Goal: Leave review/rating: Share an evaluation or opinion about a product, service, or content

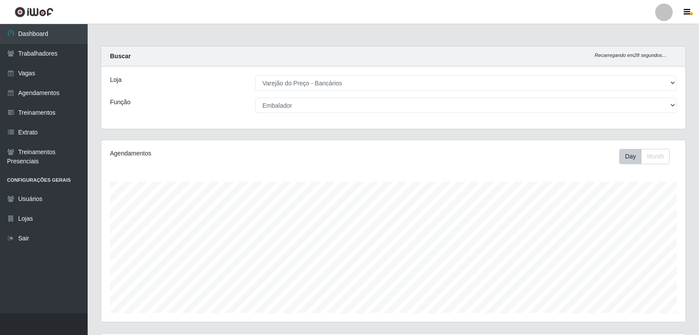
select select "157"
select select "1"
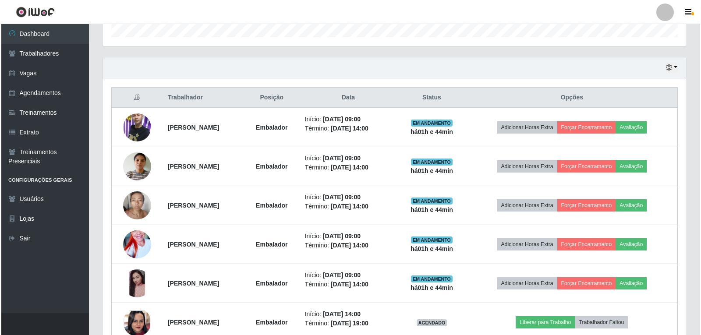
scroll to position [182, 584]
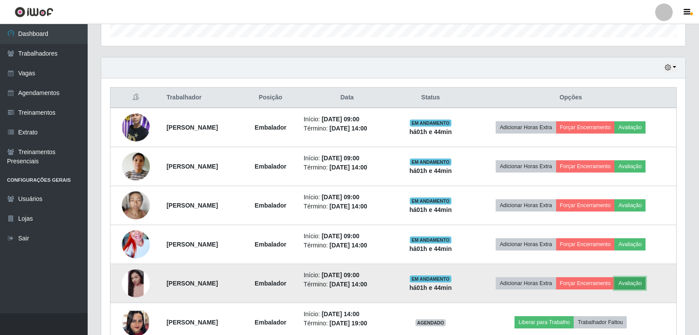
click at [645, 283] on button "Avaliação" at bounding box center [629, 283] width 31 height 12
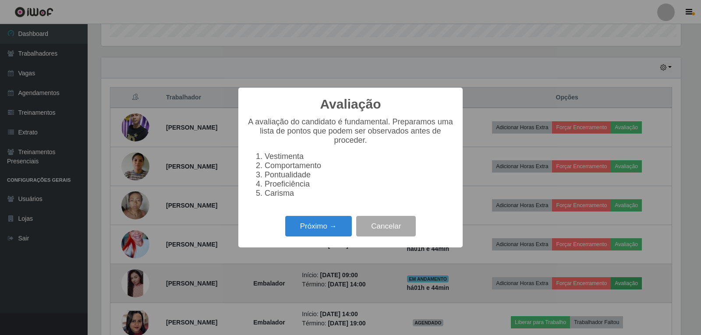
scroll to position [182, 579]
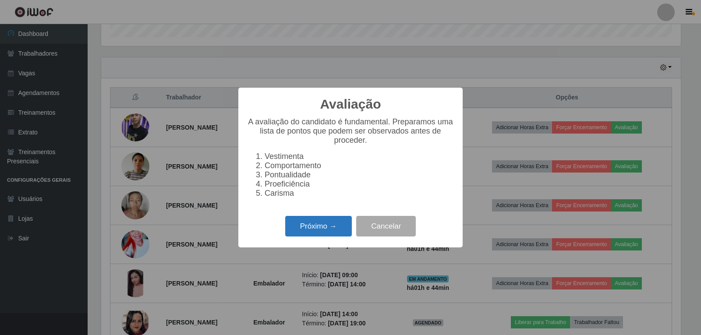
click at [328, 230] on button "Próximo →" at bounding box center [318, 226] width 67 height 21
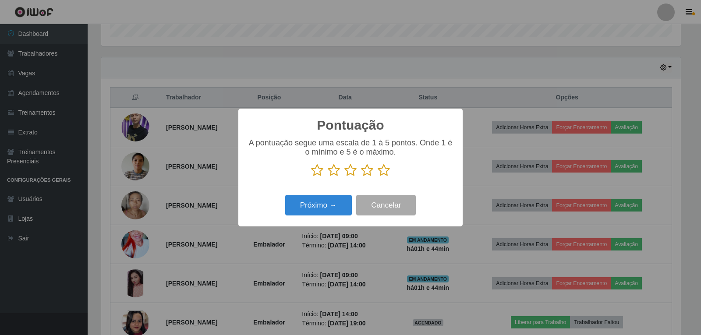
click at [346, 172] on icon at bounding box center [350, 170] width 12 height 13
click at [344, 177] on input "radio" at bounding box center [344, 177] width 0 height 0
click at [318, 208] on button "Próximo →" at bounding box center [318, 205] width 67 height 21
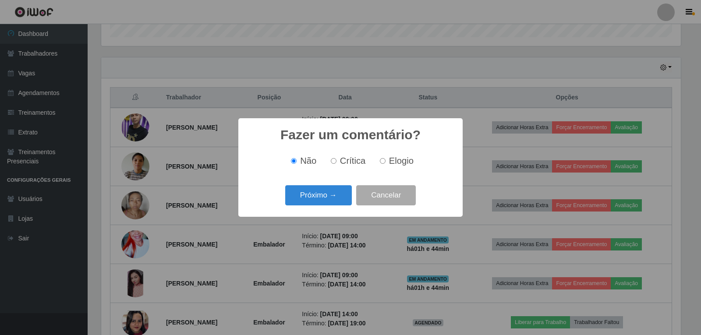
click at [336, 181] on div "Fazer um comentário? × Não Crítica Elogio Próximo → Cancelar" at bounding box center [350, 167] width 224 height 98
click at [339, 193] on button "Próximo →" at bounding box center [318, 195] width 67 height 21
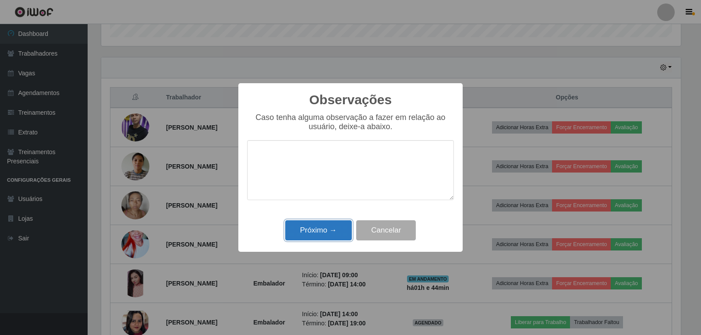
click at [327, 231] on button "Próximo →" at bounding box center [318, 230] width 67 height 21
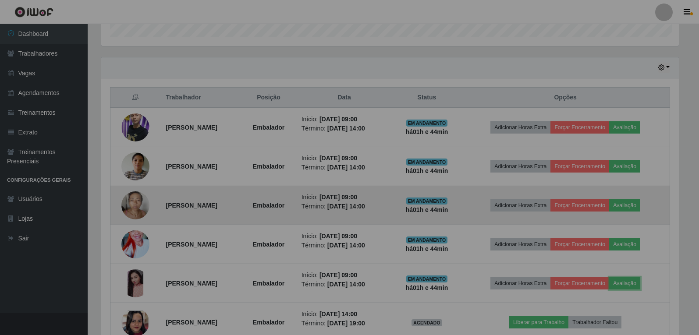
scroll to position [182, 584]
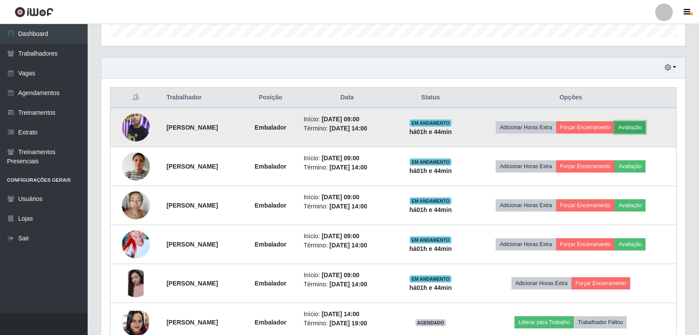
click at [636, 124] on button "Avaliação" at bounding box center [629, 127] width 31 height 12
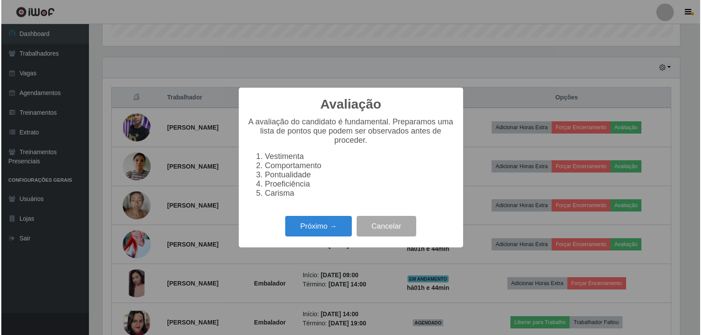
scroll to position [182, 579]
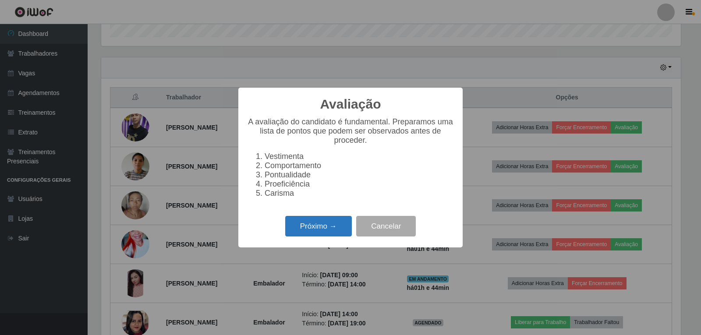
click at [328, 227] on button "Próximo →" at bounding box center [318, 226] width 67 height 21
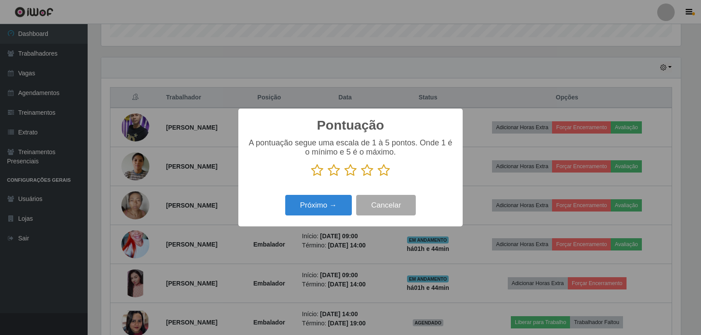
scroll to position [437832, 437435]
click at [381, 167] on icon at bounding box center [384, 170] width 12 height 13
click at [378, 177] on input "radio" at bounding box center [378, 177] width 0 height 0
click at [310, 206] on button "Próximo →" at bounding box center [318, 205] width 67 height 21
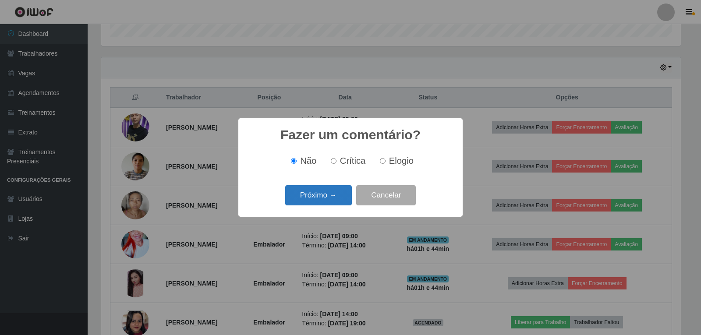
click at [313, 203] on button "Próximo →" at bounding box center [318, 195] width 67 height 21
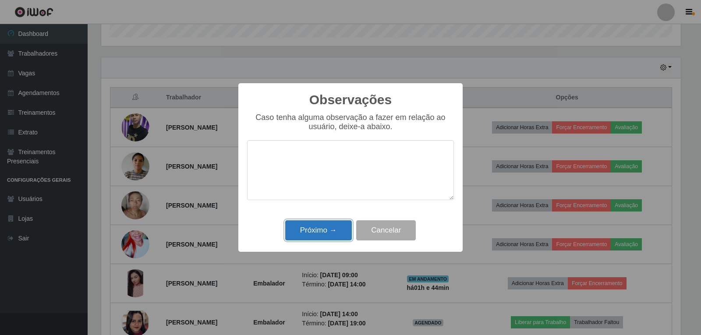
drag, startPoint x: 323, startPoint y: 230, endPoint x: 321, endPoint y: 224, distance: 6.0
click at [323, 230] on button "Próximo →" at bounding box center [318, 230] width 67 height 21
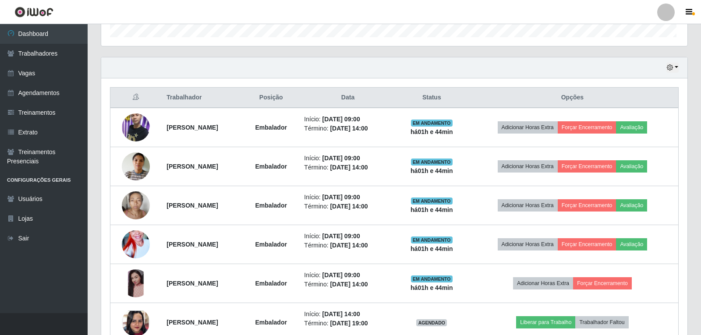
scroll to position [182, 584]
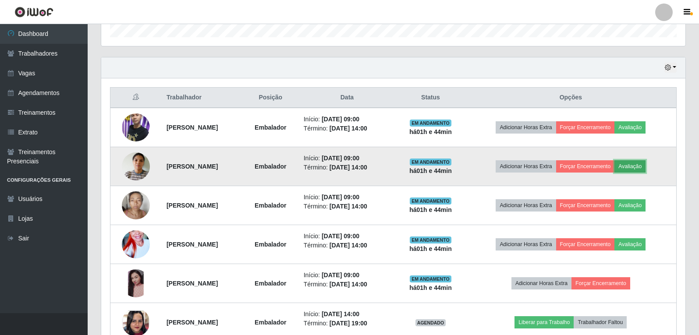
click at [636, 168] on button "Avaliação" at bounding box center [629, 166] width 31 height 12
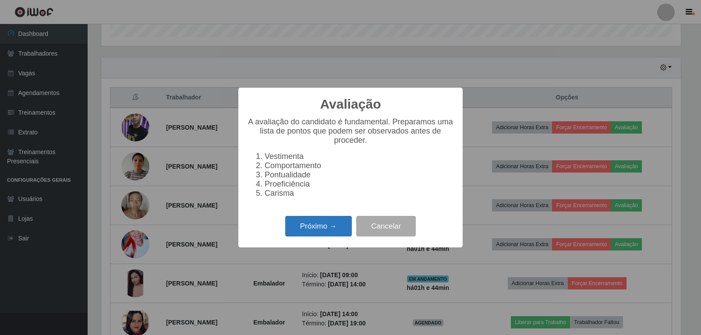
click at [319, 232] on button "Próximo →" at bounding box center [318, 226] width 67 height 21
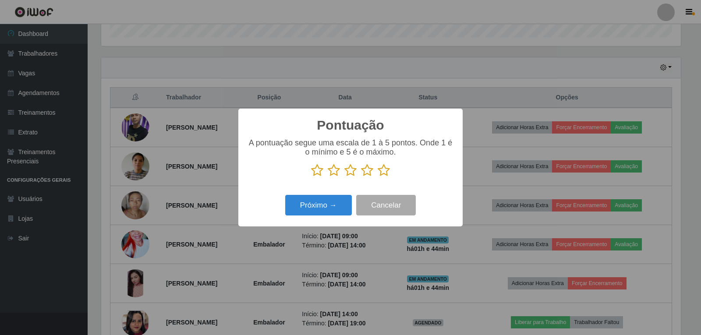
click at [385, 171] on icon at bounding box center [384, 170] width 12 height 13
click at [378, 177] on input "radio" at bounding box center [378, 177] width 0 height 0
click at [329, 203] on button "Próximo →" at bounding box center [318, 205] width 67 height 21
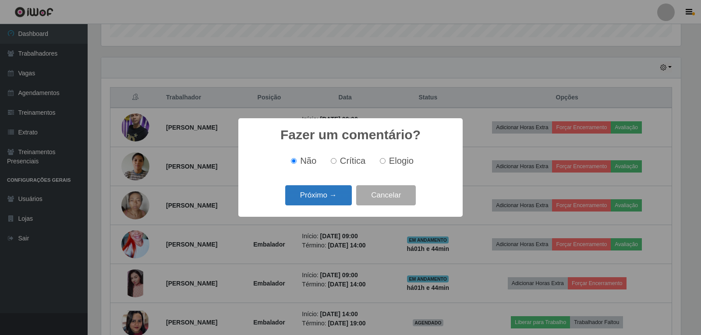
click at [330, 204] on button "Próximo →" at bounding box center [318, 195] width 67 height 21
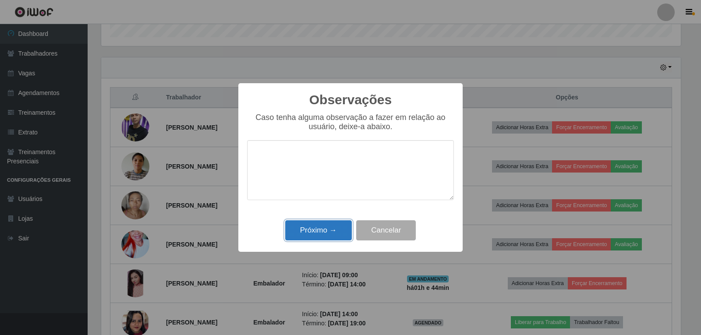
click at [322, 232] on button "Próximo →" at bounding box center [318, 230] width 67 height 21
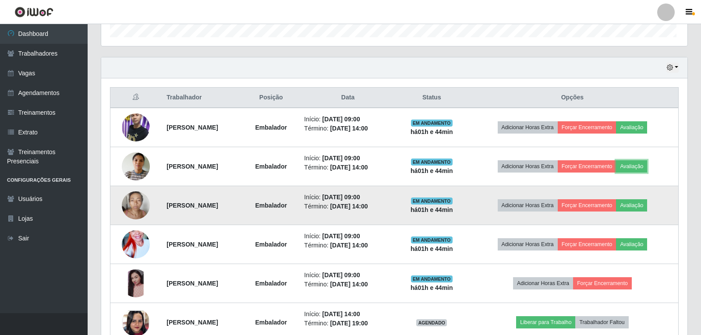
scroll to position [182, 584]
click at [637, 211] on button "Avaliação" at bounding box center [629, 205] width 31 height 12
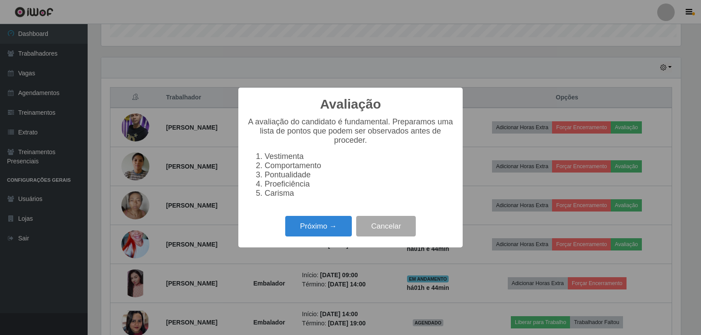
scroll to position [182, 579]
click at [319, 239] on div "Próximo → Cancelar" at bounding box center [350, 226] width 207 height 25
click at [324, 237] on button "Próximo →" at bounding box center [318, 226] width 67 height 21
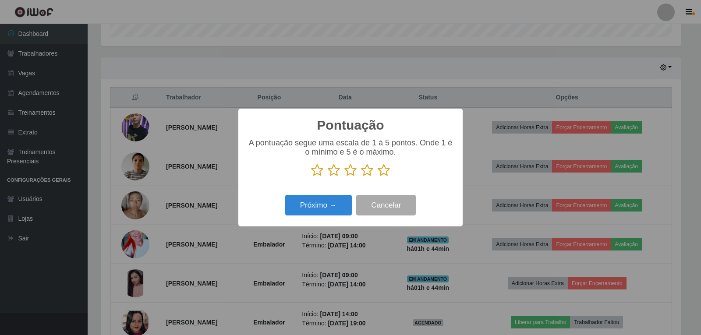
click at [384, 173] on icon at bounding box center [384, 170] width 12 height 13
click at [378, 177] on input "radio" at bounding box center [378, 177] width 0 height 0
click at [336, 202] on button "Próximo →" at bounding box center [318, 205] width 67 height 21
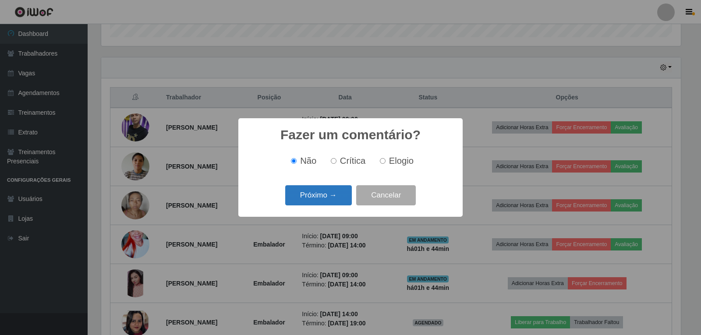
click at [338, 202] on button "Próximo →" at bounding box center [318, 195] width 67 height 21
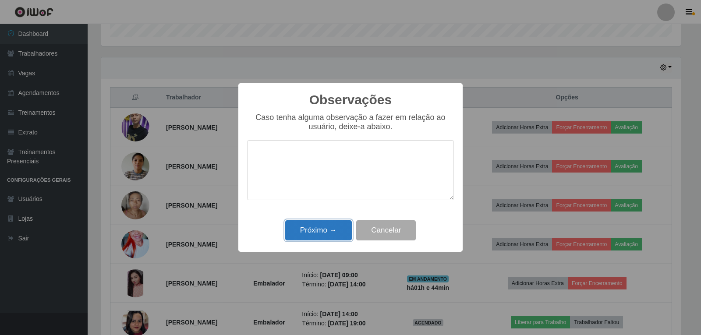
click at [308, 226] on button "Próximo →" at bounding box center [318, 230] width 67 height 21
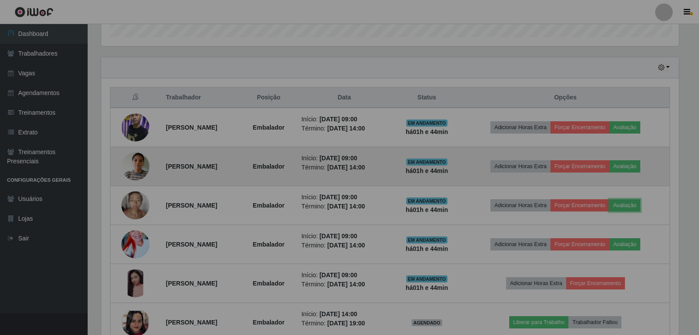
scroll to position [182, 584]
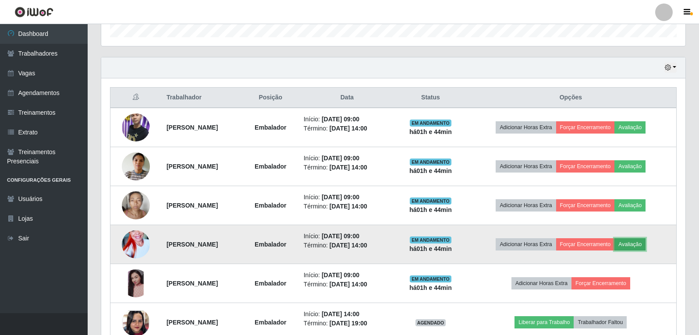
click at [645, 239] on button "Avaliação" at bounding box center [629, 244] width 31 height 12
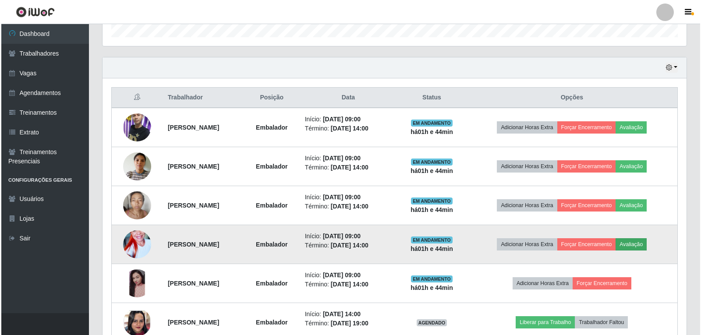
scroll to position [182, 579]
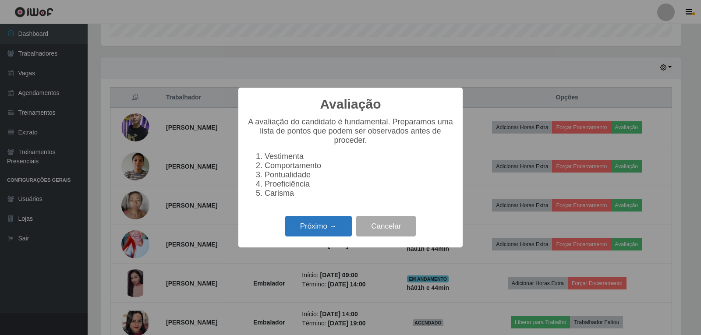
click at [309, 233] on button "Próximo →" at bounding box center [318, 226] width 67 height 21
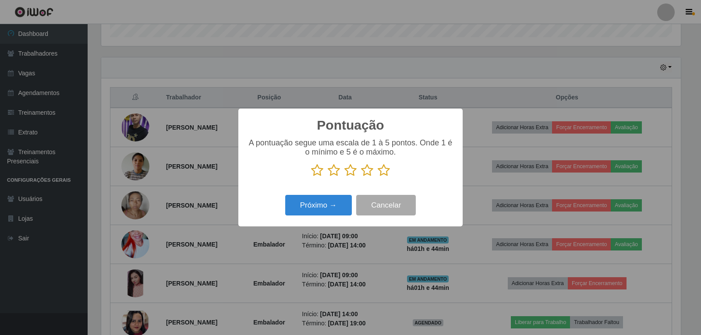
click at [386, 169] on icon at bounding box center [384, 170] width 12 height 13
click at [378, 177] on input "radio" at bounding box center [378, 177] width 0 height 0
click at [329, 204] on button "Próximo →" at bounding box center [318, 205] width 67 height 21
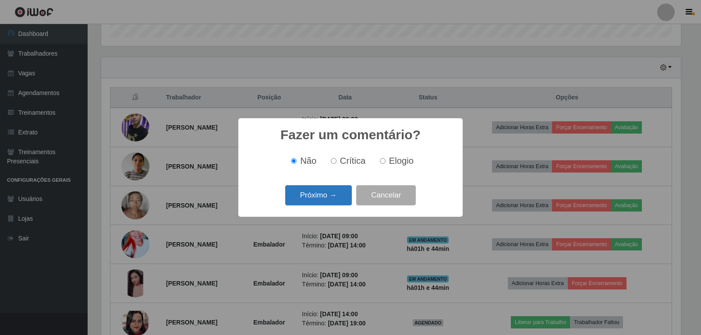
click at [335, 202] on button "Próximo →" at bounding box center [318, 195] width 67 height 21
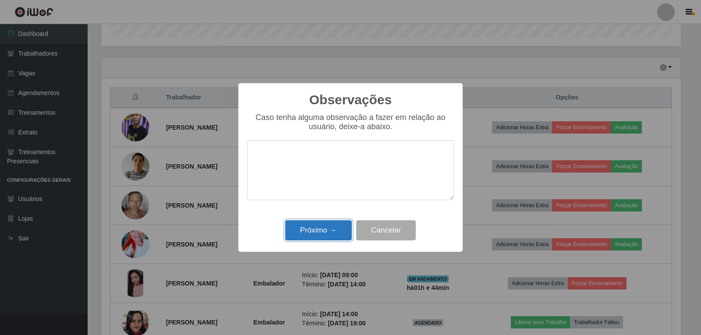
click at [325, 233] on button "Próximo →" at bounding box center [318, 230] width 67 height 21
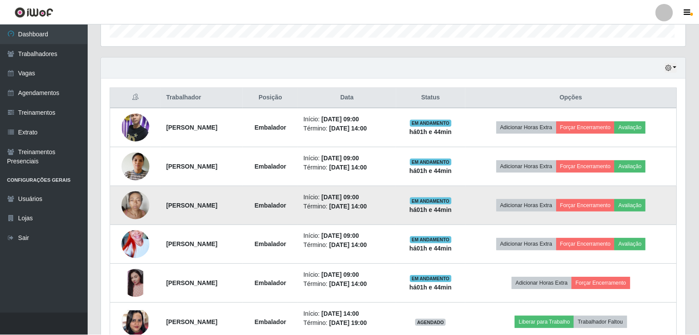
scroll to position [0, 0]
